Goal: Transaction & Acquisition: Purchase product/service

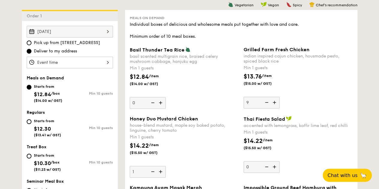
scroll to position [171, 0]
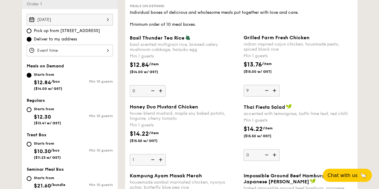
click at [160, 91] on img at bounding box center [161, 90] width 9 height 11
click at [160, 91] on input "0" at bounding box center [148, 91] width 36 height 12
type input "1"
click at [196, 88] on div "Basil Thunder Tea Rice basil scented multigrain rice, braised celery mushroom c…" at bounding box center [184, 66] width 109 height 62
click at [166, 88] on input "1" at bounding box center [148, 91] width 36 height 12
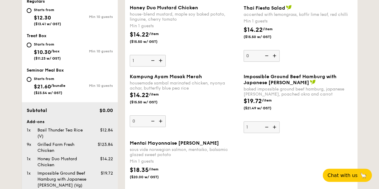
scroll to position [231, 0]
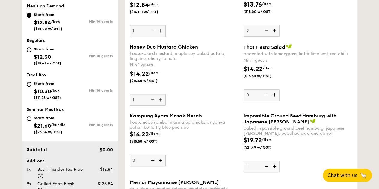
click at [267, 31] on img at bounding box center [265, 30] width 9 height 11
click at [267, 31] on input "9" at bounding box center [261, 31] width 36 height 12
type input "8"
click at [323, 73] on div "$14.22 /item ($15.50 w/ GST)" at bounding box center [298, 75] width 114 height 21
click at [279, 89] on input "0" at bounding box center [261, 95] width 36 height 12
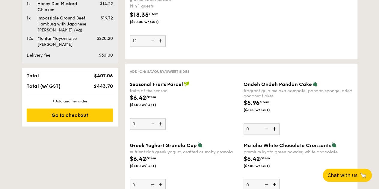
scroll to position [380, 0]
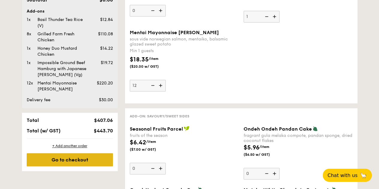
click at [81, 160] on div "Go to checkout" at bounding box center [70, 159] width 86 height 13
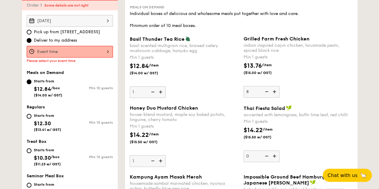
scroll to position [160, 0]
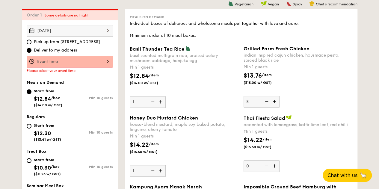
click at [77, 61] on div at bounding box center [70, 62] width 86 height 12
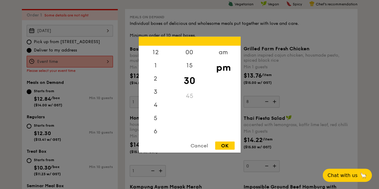
scroll to position [26, 0]
click at [220, 51] on div "am" at bounding box center [223, 54] width 34 height 17
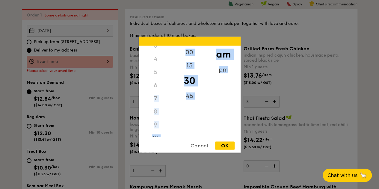
drag, startPoint x: 171, startPoint y: 107, endPoint x: 174, endPoint y: 137, distance: 29.5
click at [174, 137] on div "12 1 2 3 4 5 6 7 8 9 10 11 00 15 30 45 am pm Cancel OK" at bounding box center [190, 95] width 102 height 116
click at [157, 135] on div "11" at bounding box center [156, 139] width 34 height 17
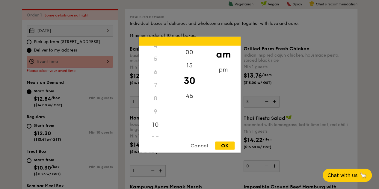
click at [229, 145] on div "OK" at bounding box center [224, 145] width 19 height 8
type input "11:30AM"
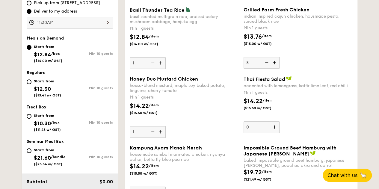
scroll to position [190, 0]
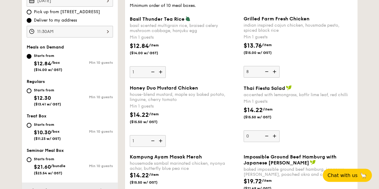
click at [152, 72] on img at bounding box center [152, 71] width 9 height 11
click at [152, 72] on input "1" at bounding box center [148, 72] width 36 height 12
type input "0"
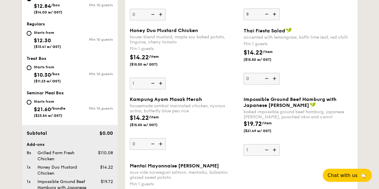
scroll to position [250, 0]
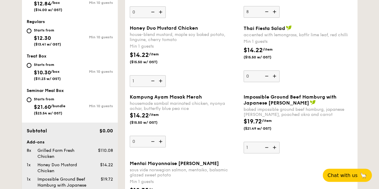
click at [275, 75] on img at bounding box center [274, 75] width 9 height 11
click at [275, 75] on input "0" at bounding box center [261, 76] width 36 height 12
type input "1"
click at [317, 72] on div "Thai Fiesta Salad accented with lemongrass, kaffir lime leaf, red chilli Min 1 …" at bounding box center [297, 53] width 109 height 57
click at [279, 72] on input "1" at bounding box center [261, 76] width 36 height 12
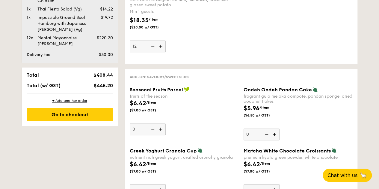
scroll to position [429, 0]
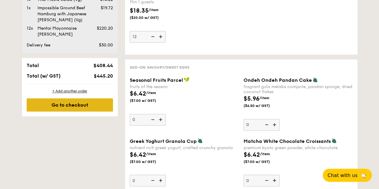
click at [92, 104] on div "Go to checkout" at bounding box center [70, 104] width 86 height 13
click at [76, 105] on div "Go to checkout" at bounding box center [70, 104] width 86 height 13
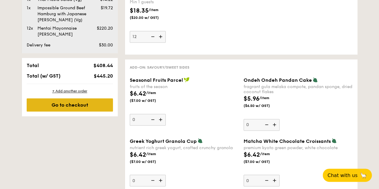
click at [75, 101] on div "Go to checkout" at bounding box center [70, 104] width 86 height 13
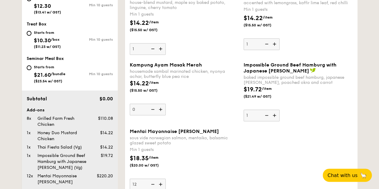
scroll to position [280, 0]
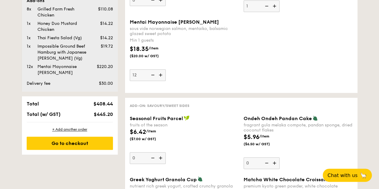
scroll to position [399, 0]
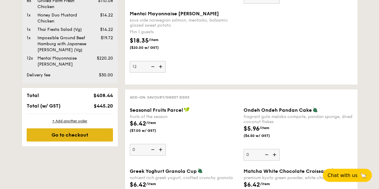
click at [72, 134] on div "Go to checkout" at bounding box center [70, 134] width 86 height 13
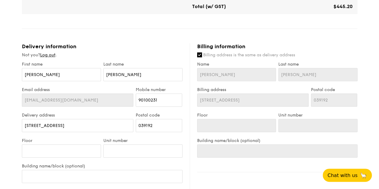
scroll to position [269, 0]
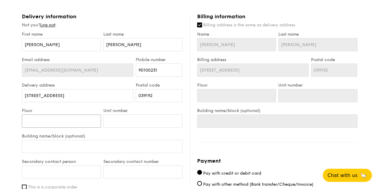
click at [78, 114] on input "Floor" at bounding box center [61, 120] width 79 height 13
type input "1"
type input "14"
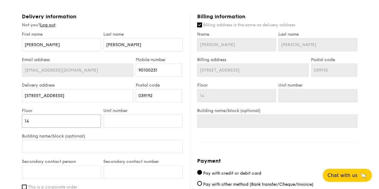
drag, startPoint x: 79, startPoint y: 113, endPoint x: 0, endPoint y: 111, distance: 78.7
click at [0, 111] on div "1 - Select menu 2 - Select items 3 - Check out Meals on Demand Serving time: [D…" at bounding box center [189, 27] width 379 height 593
type input "0"
type input "04"
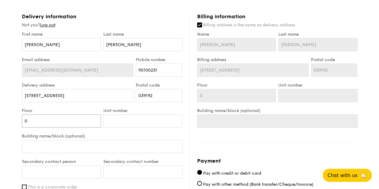
type input "04"
type input "0"
type input "01"
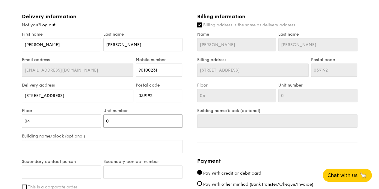
type input "01"
click at [35, 140] on input "Building name/block (optional)" at bounding box center [102, 146] width 160 height 13
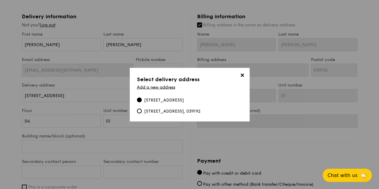
click at [184, 100] on div "[STREET_ADDRESS]" at bounding box center [164, 100] width 40 height 6
click at [142, 100] on input "[STREET_ADDRESS]" at bounding box center [139, 99] width 5 height 5
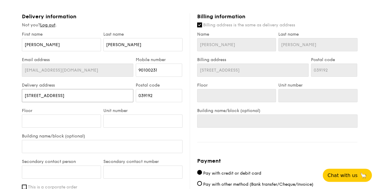
click at [87, 89] on input "[STREET_ADDRESS]" at bounding box center [78, 95] width 112 height 13
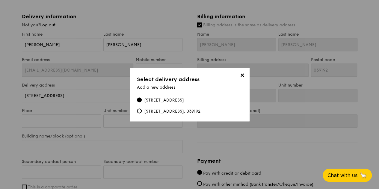
click at [163, 110] on div "[STREET_ADDRESS], 039192" at bounding box center [172, 111] width 56 height 6
click at [142, 110] on input "[STREET_ADDRESS], 039192" at bounding box center [139, 110] width 5 height 5
type input "04"
type input "01"
type input "04"
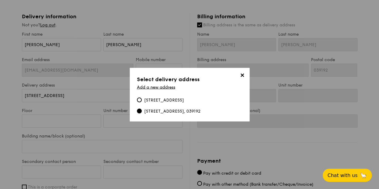
type input "01"
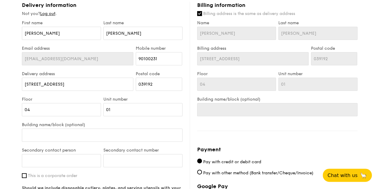
scroll to position [299, 0]
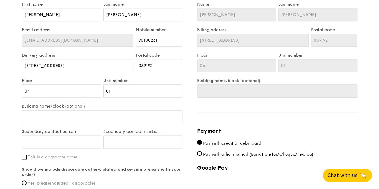
click at [74, 110] on input "Building name/block (optional)" at bounding box center [102, 116] width 160 height 13
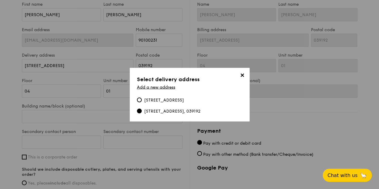
click at [200, 111] on div "[STREET_ADDRESS], 039192" at bounding box center [172, 111] width 56 height 6
click at [142, 111] on input "[STREET_ADDRESS], 039192" at bounding box center [139, 110] width 5 height 5
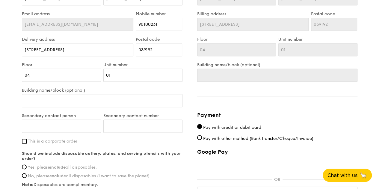
scroll to position [329, 0]
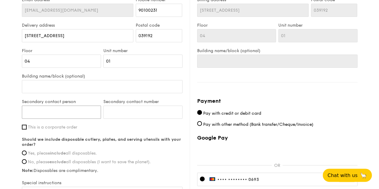
click at [75, 105] on input "Secondary contact person" at bounding box center [61, 111] width 79 height 13
click at [75, 105] on input "[PERSON_NAME]" at bounding box center [61, 111] width 79 height 13
type input "[PERSON_NAME]"
click at [123, 105] on input "Secondary contact number" at bounding box center [142, 111] width 79 height 13
paste input "6596449614"
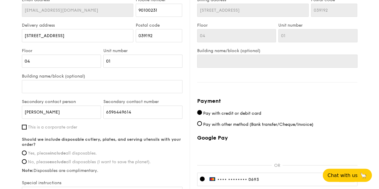
click at [142, 124] on div "First name [PERSON_NAME] Last name [PERSON_NAME] Email address [EMAIL_ADDRESS][…" at bounding box center [102, 90] width 160 height 236
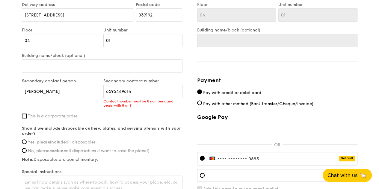
scroll to position [359, 0]
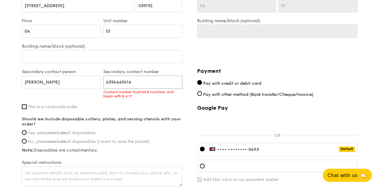
drag, startPoint x: 113, startPoint y: 76, endPoint x: 106, endPoint y: 76, distance: 7.2
click at [106, 76] on input "6596449614" at bounding box center [142, 81] width 79 height 13
type input "96449614"
click at [156, 104] on div "First name [PERSON_NAME] Last name [PERSON_NAME] Email address [EMAIL_ADDRESS][…" at bounding box center [102, 64] width 160 height 245
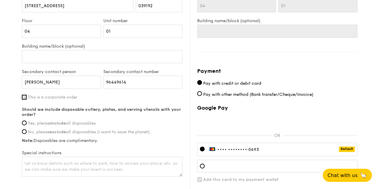
click at [25, 95] on input "This is a corporate order" at bounding box center [24, 97] width 5 height 5
checkbox input "true"
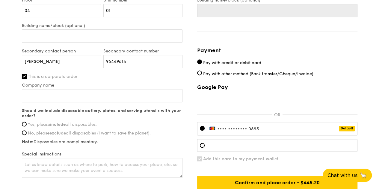
scroll to position [389, 0]
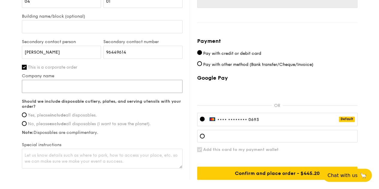
click at [65, 80] on input "Company name" at bounding box center [102, 86] width 160 height 13
type input "iNova Pharmaceutical"
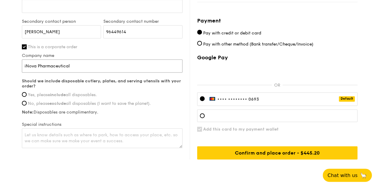
scroll to position [419, 0]
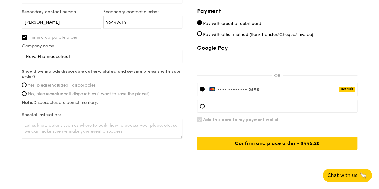
click at [24, 82] on input "Yes, please include all disposables." at bounding box center [24, 84] width 5 height 5
radio input "true"
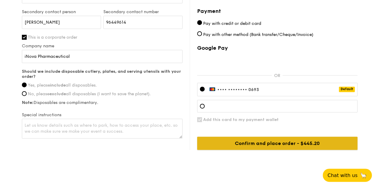
click at [211, 137] on input "Confirm and place order - $445.20" at bounding box center [277, 143] width 160 height 13
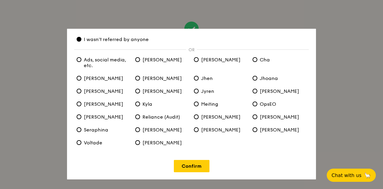
scroll to position [24, 0]
click at [192, 166] on link "Confirm" at bounding box center [192, 166] width 36 height 12
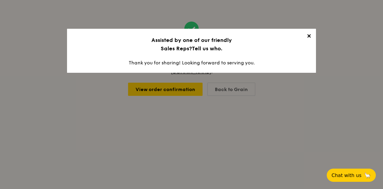
click at [308, 36] on span "✕" at bounding box center [309, 37] width 8 height 8
